Goal: Information Seeking & Learning: Learn about a topic

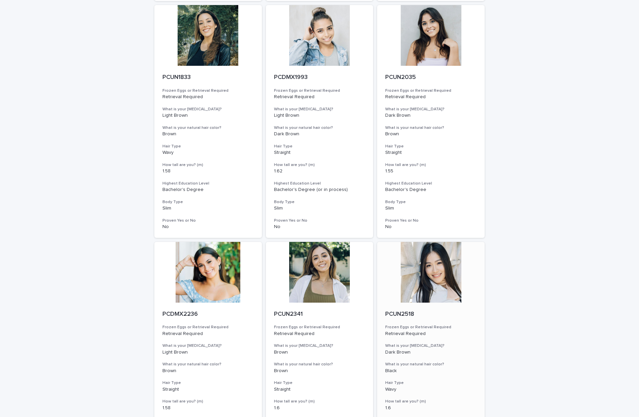
scroll to position [679, 0]
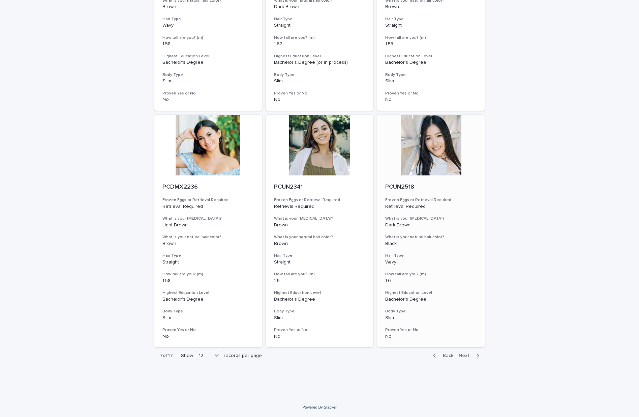
click at [432, 153] on div at bounding box center [431, 145] width 108 height 61
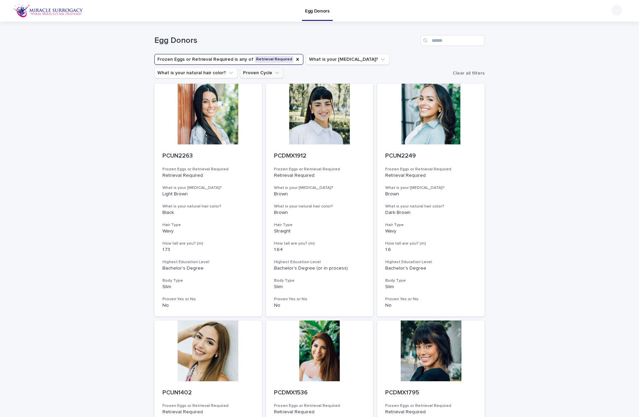
click at [274, 72] on icon "Proven Cycle" at bounding box center [277, 72] width 7 height 7
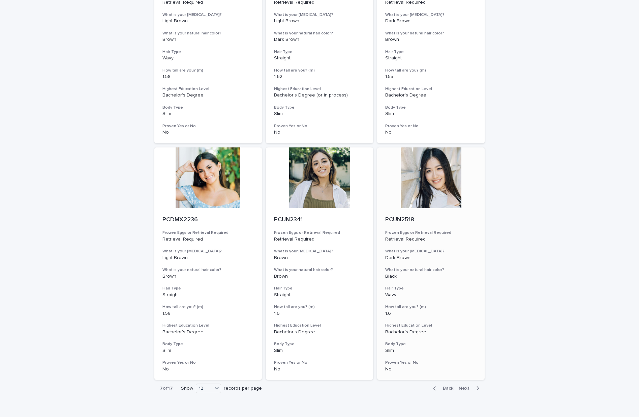
scroll to position [679, 0]
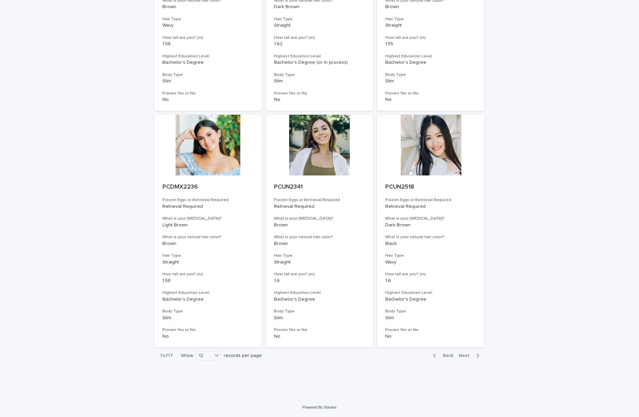
click at [445, 357] on span "Back" at bounding box center [446, 355] width 14 height 5
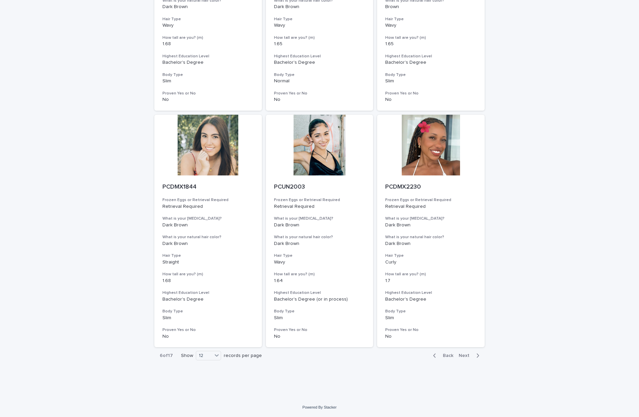
click at [445, 357] on span "Back" at bounding box center [446, 355] width 14 height 5
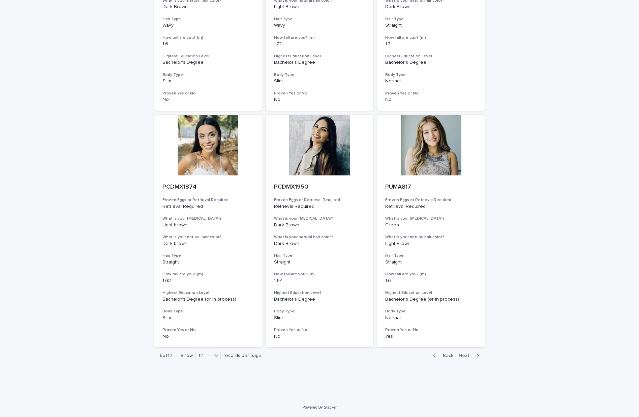
click at [445, 356] on span "Back" at bounding box center [446, 355] width 14 height 5
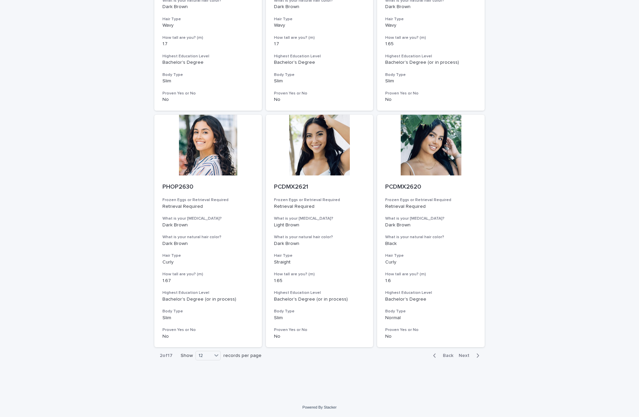
click at [444, 354] on span "Back" at bounding box center [446, 355] width 14 height 5
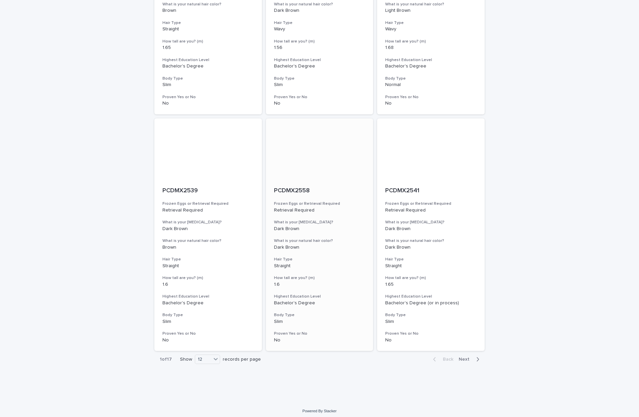
scroll to position [679, 0]
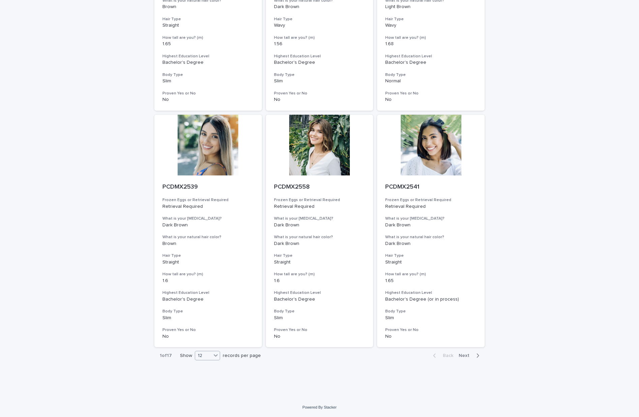
click at [212, 358] on div at bounding box center [216, 355] width 8 height 8
click at [207, 381] on div "36" at bounding box center [204, 381] width 25 height 8
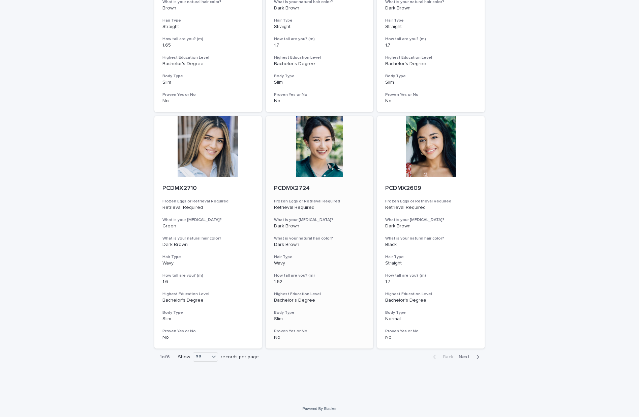
scroll to position [2571, 0]
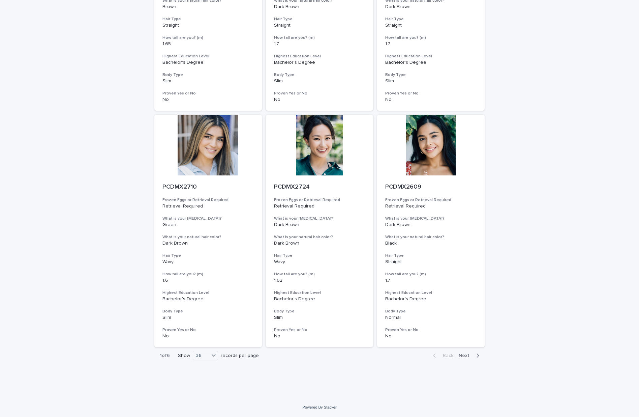
click at [465, 356] on span "Next" at bounding box center [466, 355] width 15 height 5
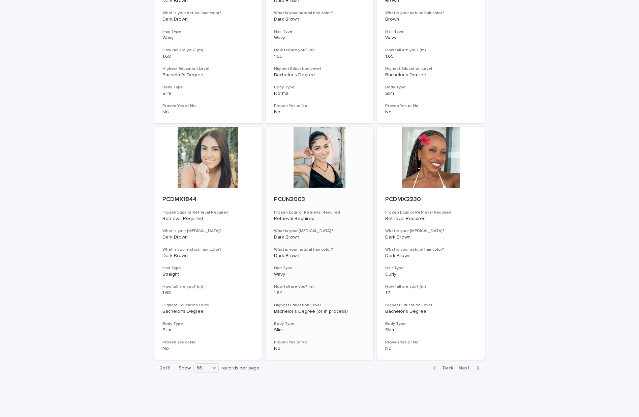
scroll to position [2571, 0]
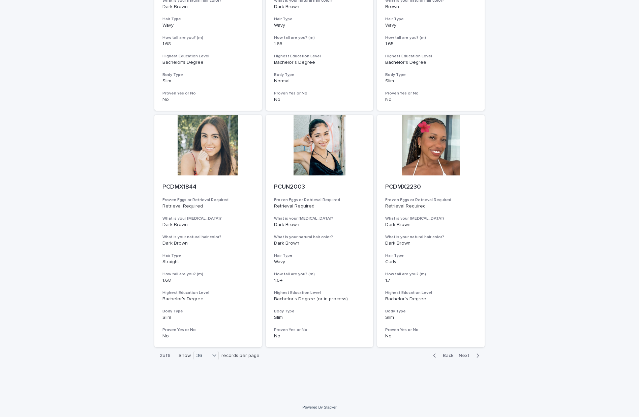
click at [463, 354] on span "Next" at bounding box center [466, 355] width 15 height 5
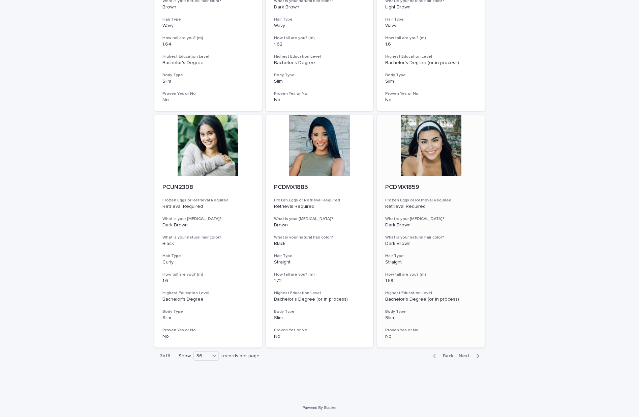
scroll to position [2571, 0]
click at [460, 355] on span "Next" at bounding box center [466, 355] width 15 height 5
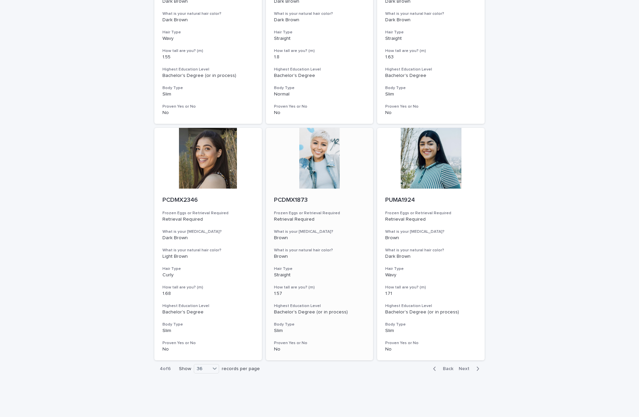
scroll to position [2571, 0]
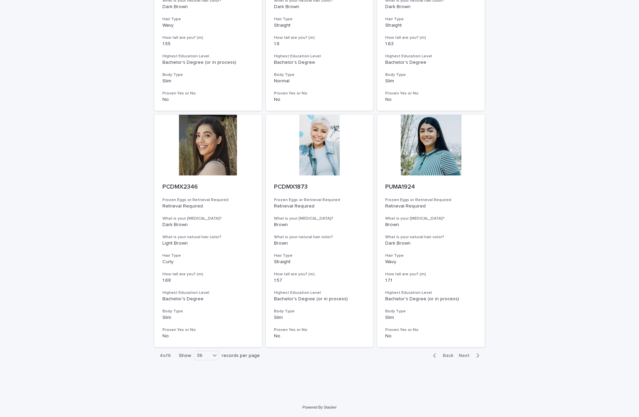
click at [462, 355] on span "Next" at bounding box center [466, 355] width 15 height 5
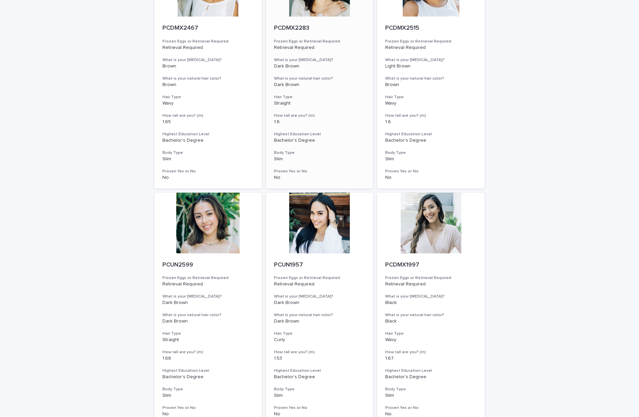
scroll to position [2571, 0]
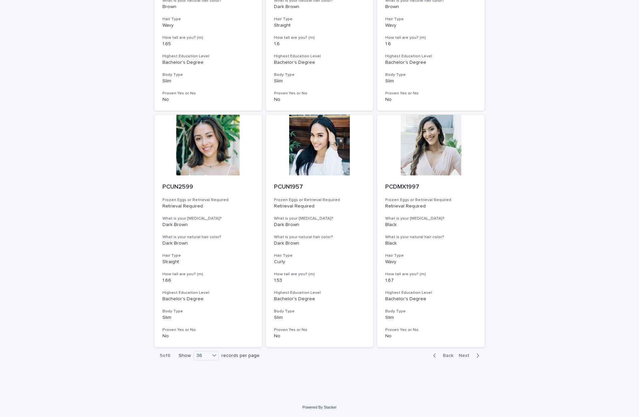
click at [466, 355] on span "Next" at bounding box center [466, 355] width 15 height 5
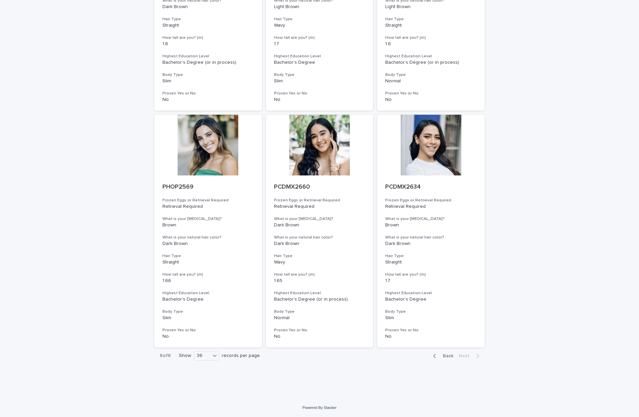
scroll to position [791, 0]
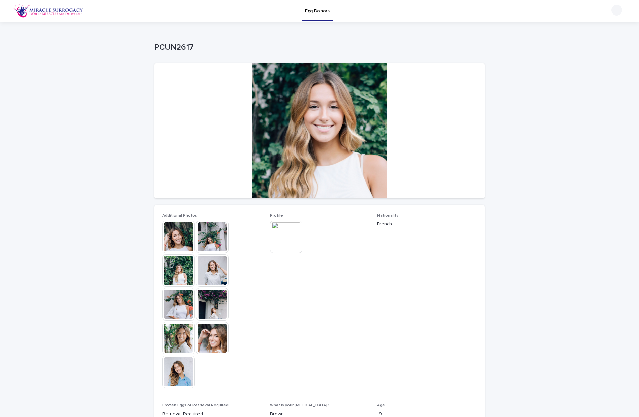
scroll to position [136, 0]
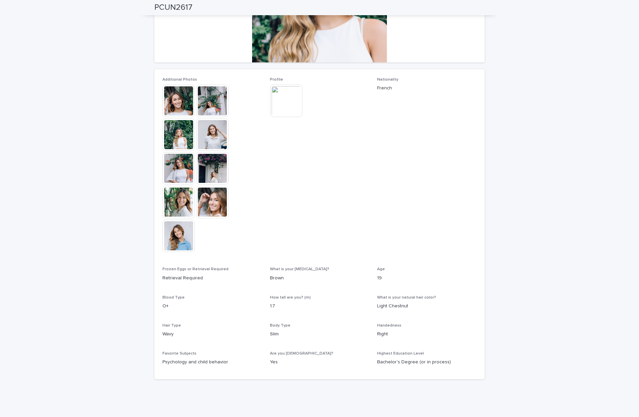
click at [282, 107] on img at bounding box center [286, 101] width 32 height 32
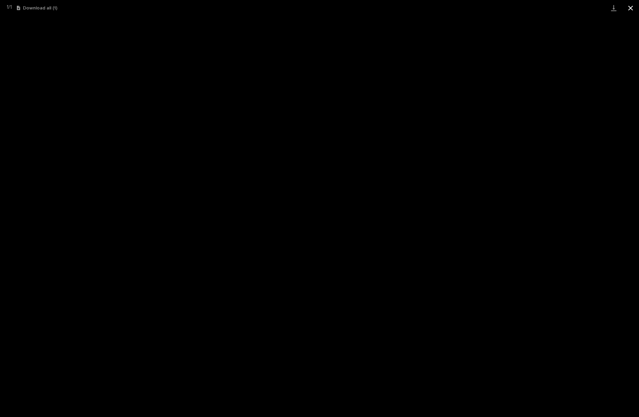
click at [630, 7] on button "Close gallery" at bounding box center [630, 8] width 17 height 16
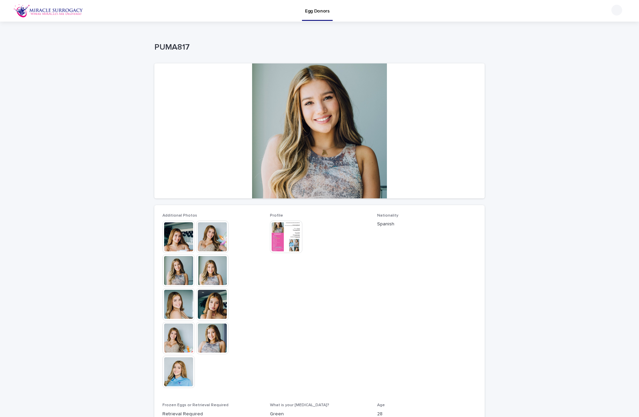
click at [282, 233] on img at bounding box center [286, 236] width 32 height 32
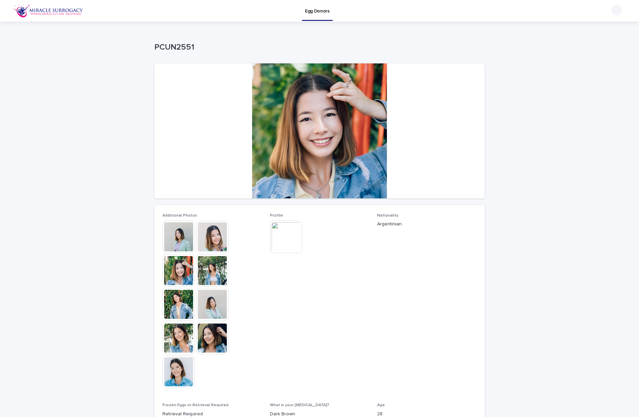
click at [174, 247] on img at bounding box center [178, 236] width 32 height 32
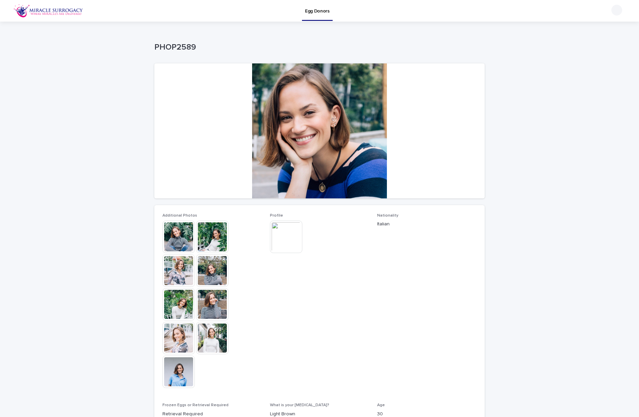
click at [290, 241] on img at bounding box center [286, 236] width 32 height 32
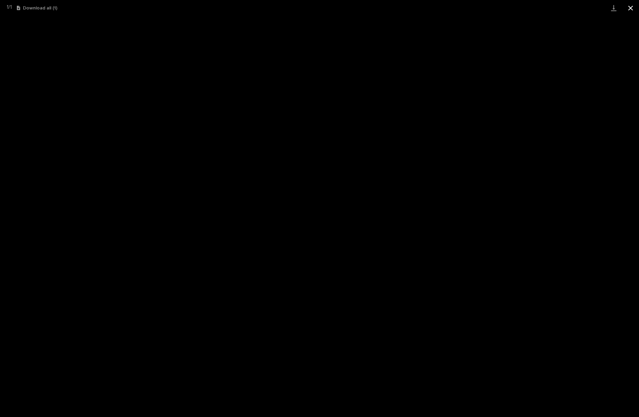
click at [629, 7] on button "Close gallery" at bounding box center [630, 8] width 17 height 16
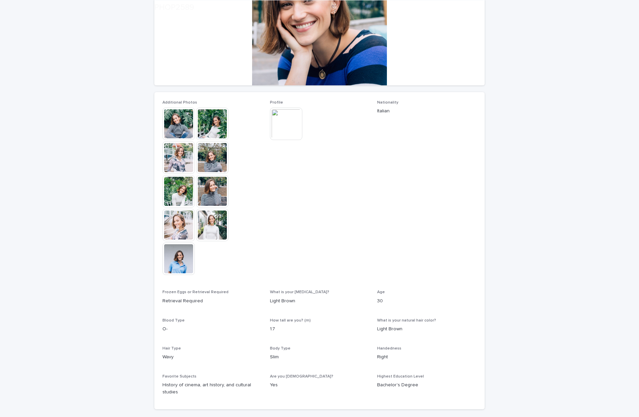
scroll to position [114, 0]
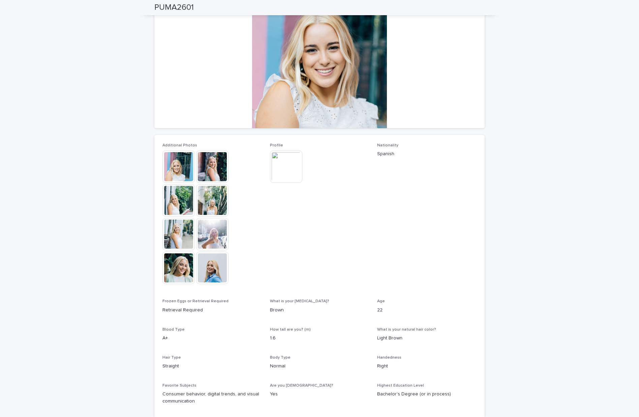
scroll to position [69, 0]
click at [173, 170] on img at bounding box center [178, 167] width 32 height 32
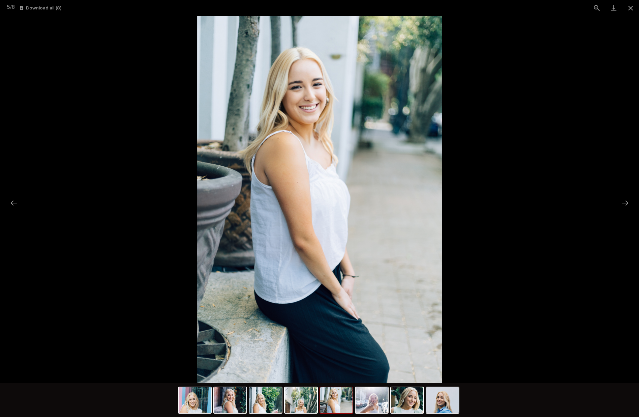
click at [513, 73] on picture at bounding box center [319, 199] width 639 height 367
